Goal: Task Accomplishment & Management: Complete application form

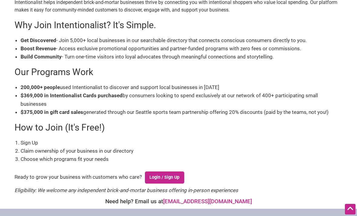
scroll to position [97, 0]
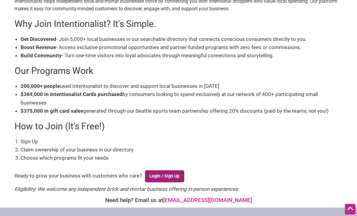
click at [176, 173] on link "Login / Sign Up" at bounding box center [164, 176] width 39 height 12
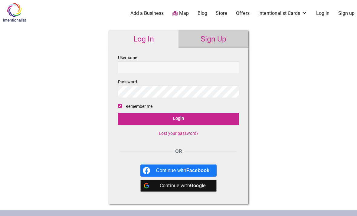
click at [219, 37] on link "Sign Up" at bounding box center [214, 39] width 70 height 18
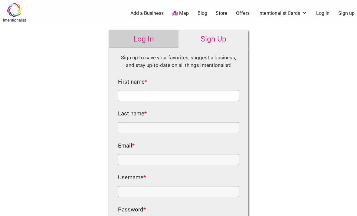
click at [214, 91] on input "First name *" at bounding box center [178, 95] width 121 height 11
type input "Carlos"
click at [123, 122] on input "Last name *" at bounding box center [178, 127] width 121 height 11
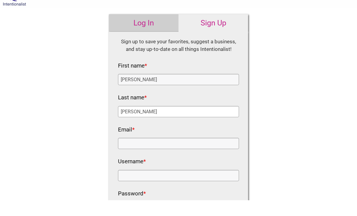
type input "Chaves"
click at [126, 154] on input "Email *" at bounding box center [178, 159] width 121 height 11
type input "giddyslothcoffee@gmail.com"
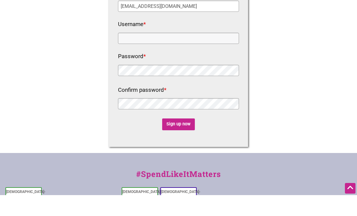
scroll to position [140, 0]
